Goal: Task Accomplishment & Management: Use online tool/utility

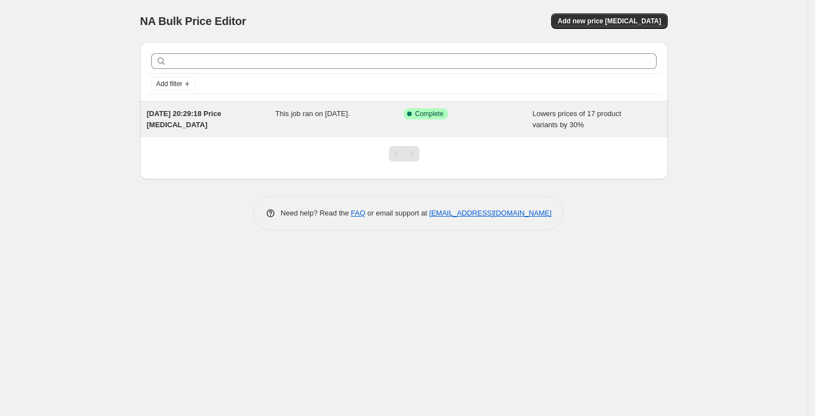
click at [318, 122] on div "This job ran on [DATE]." at bounding box center [340, 119] width 129 height 22
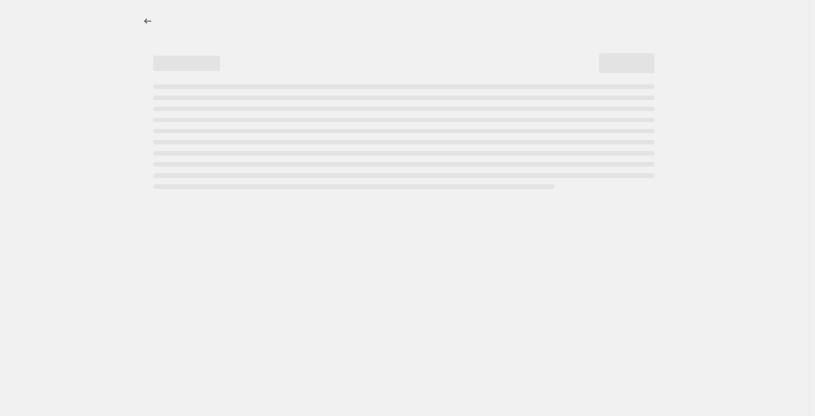
select select "percentage"
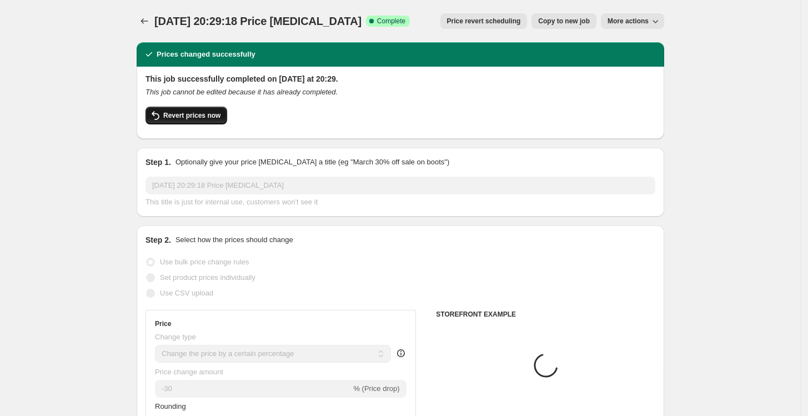
click at [188, 121] on button "Revert prices now" at bounding box center [187, 116] width 82 height 18
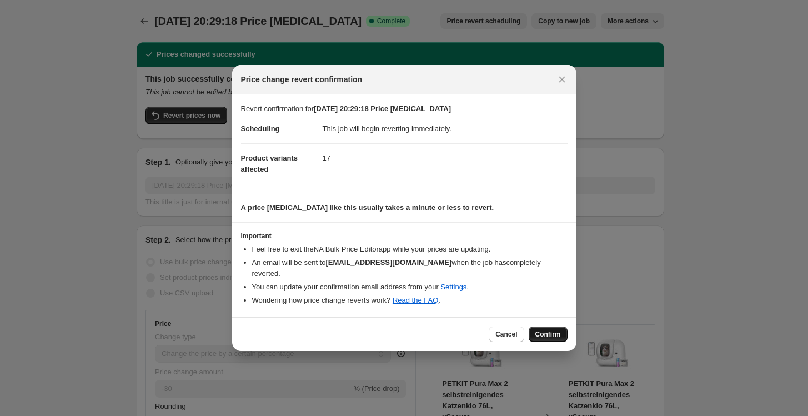
click at [554, 330] on span "Confirm" at bounding box center [549, 334] width 26 height 9
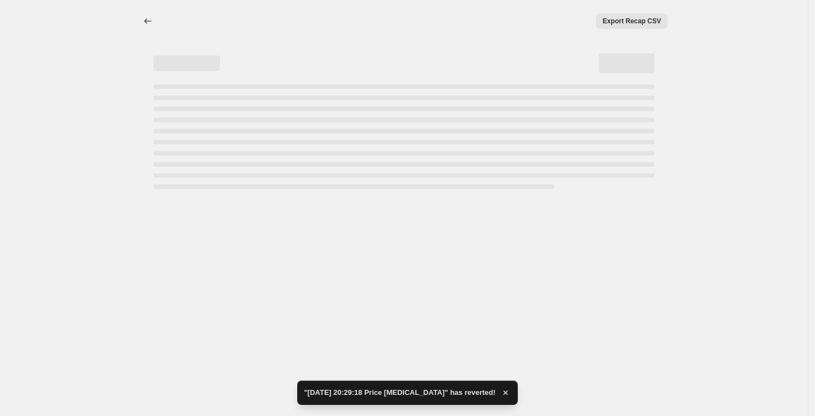
select select "percentage"
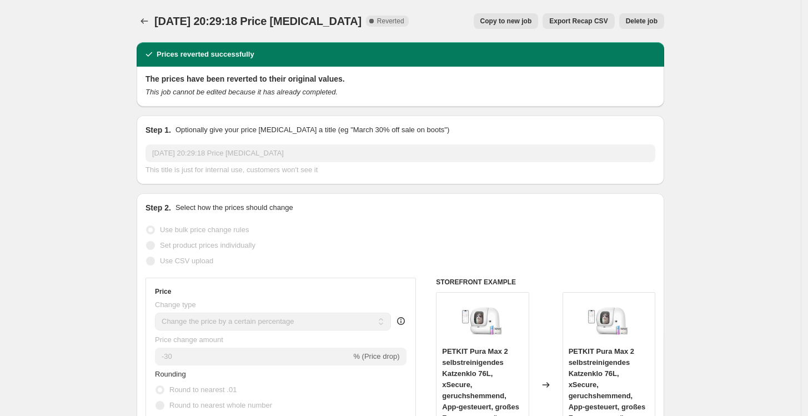
click at [649, 16] on button "Delete job" at bounding box center [642, 21] width 45 height 16
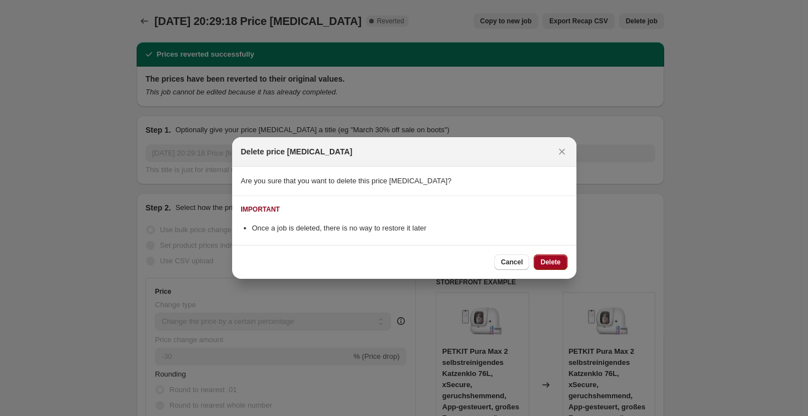
click at [551, 262] on span "Delete" at bounding box center [551, 262] width 20 height 9
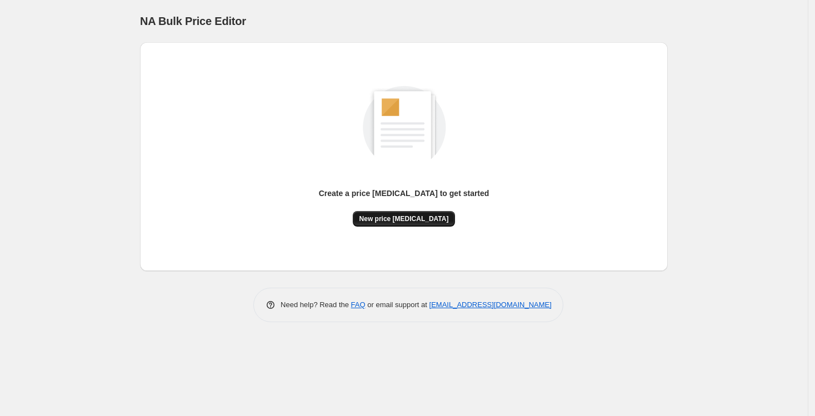
click at [400, 220] on span "New price [MEDICAL_DATA]" at bounding box center [403, 218] width 89 height 9
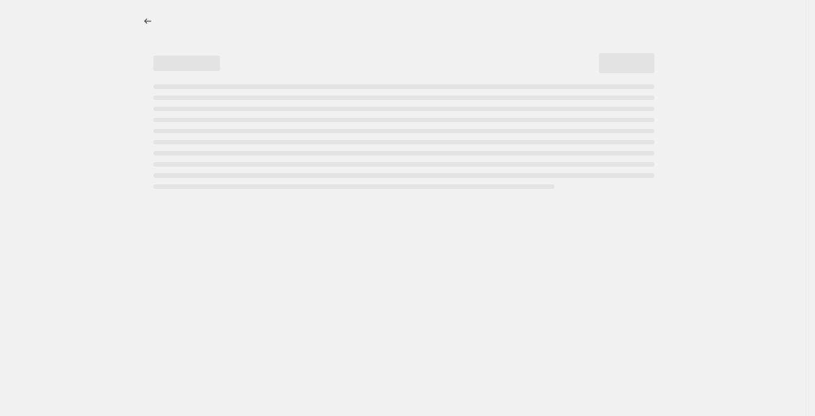
select select "percentage"
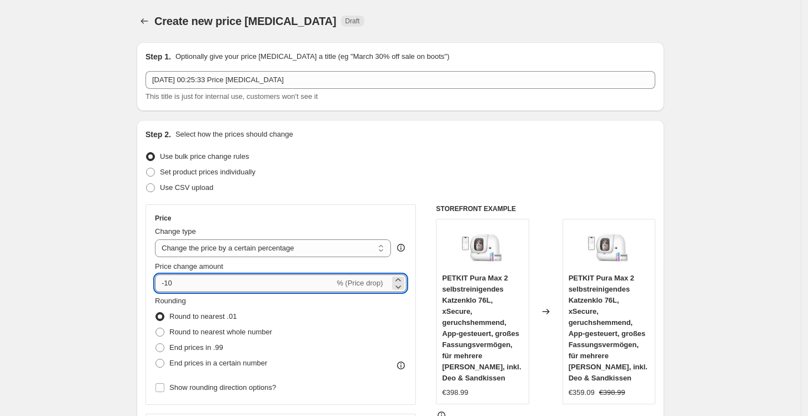
click at [223, 284] on input "-10" at bounding box center [244, 283] width 179 height 18
type input "-1"
type input "-25"
click at [432, 137] on div "Step 2. Select how the prices should change" at bounding box center [401, 134] width 510 height 11
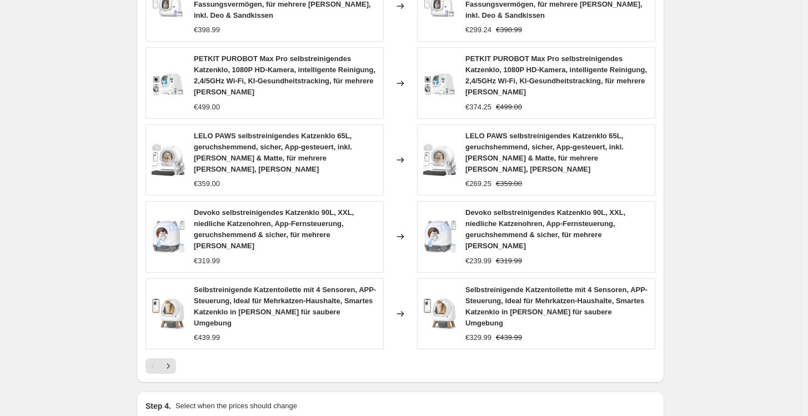
scroll to position [790, 0]
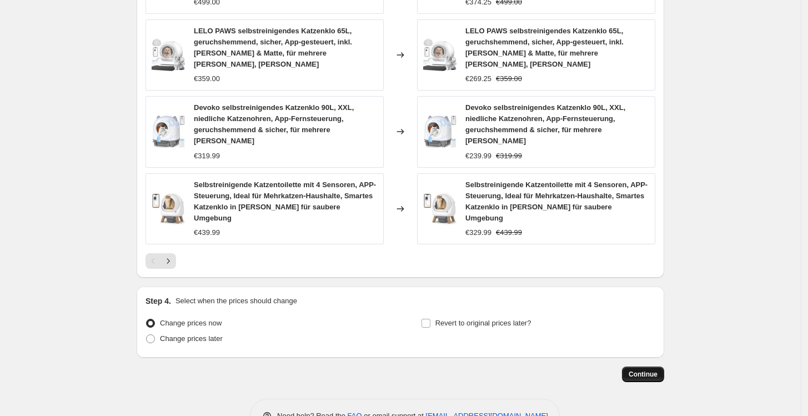
click at [650, 370] on span "Continue" at bounding box center [643, 374] width 29 height 9
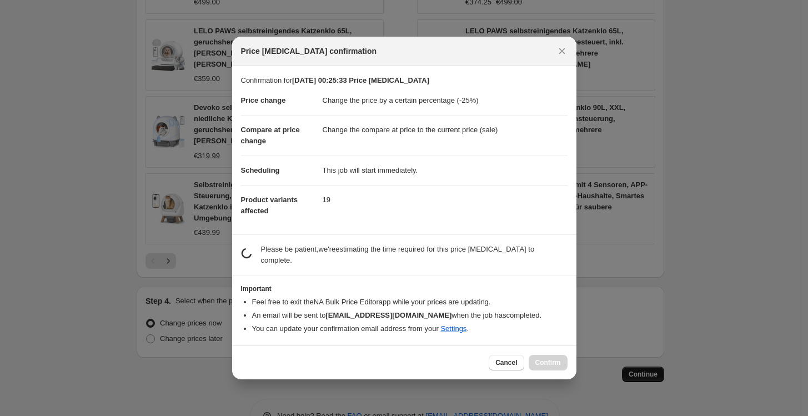
scroll to position [0, 0]
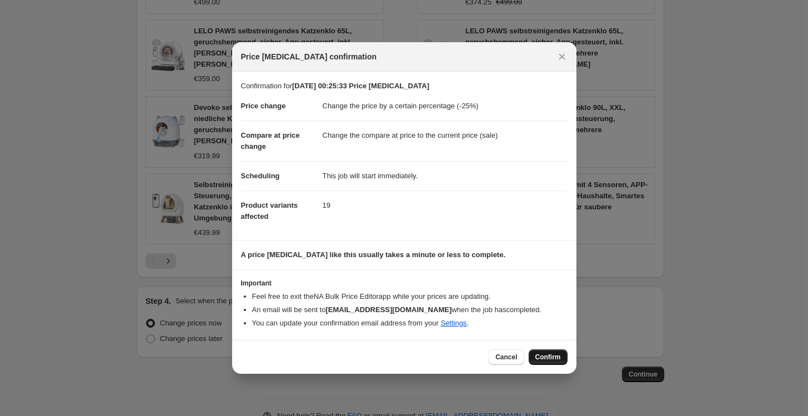
click at [557, 364] on button "Confirm" at bounding box center [548, 357] width 39 height 16
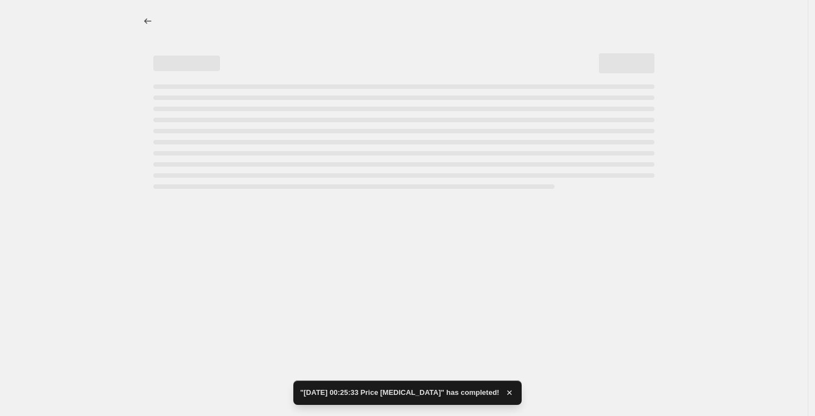
select select "percentage"
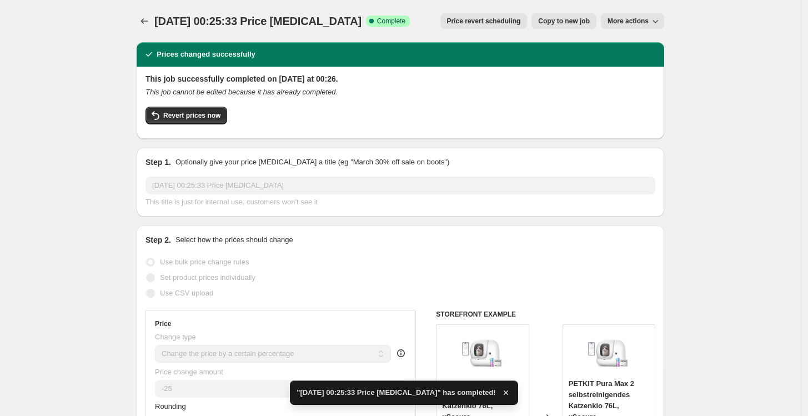
click at [517, 239] on div "Step 2. Select how the prices should change" at bounding box center [401, 239] width 510 height 11
